Goal: Information Seeking & Learning: Learn about a topic

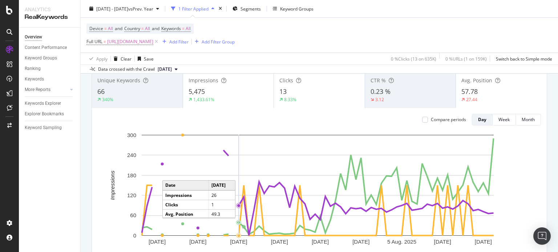
scroll to position [36, 0]
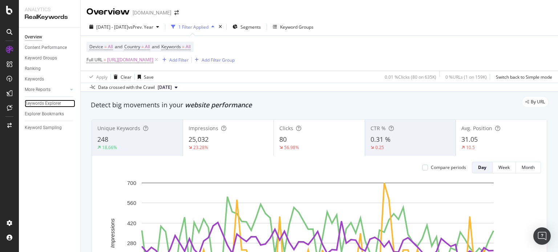
scroll to position [32, 0]
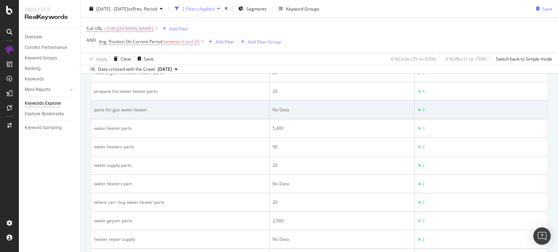
scroll to position [729, 0]
